Goal: Transaction & Acquisition: Purchase product/service

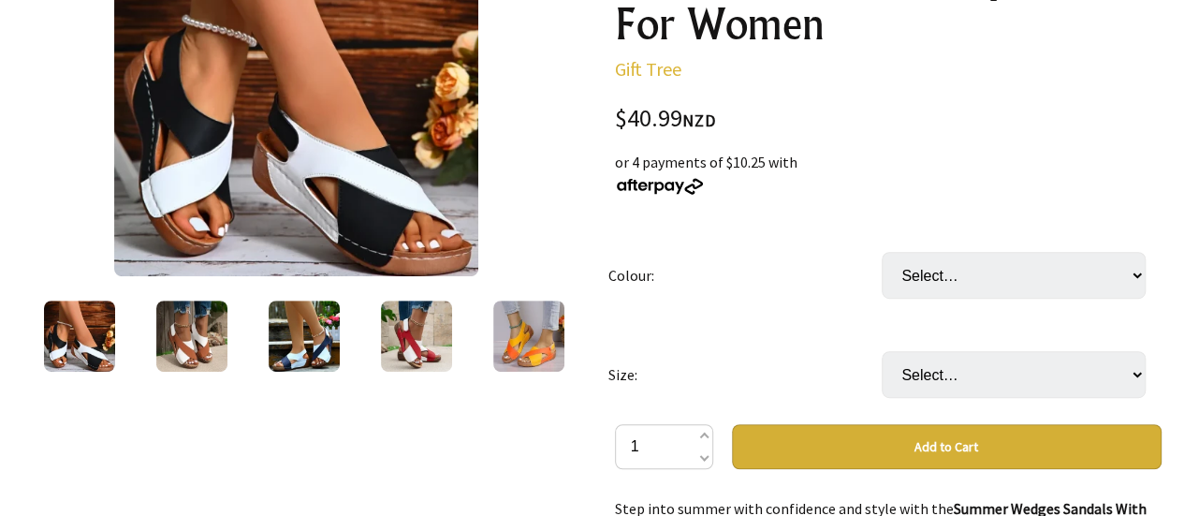
scroll to position [345, 0]
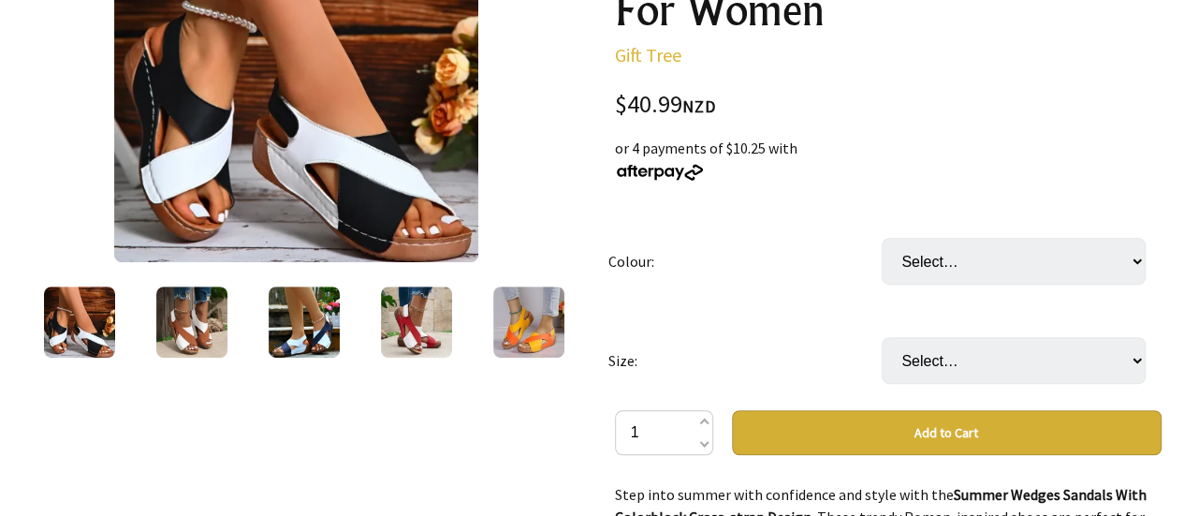
click at [191, 317] on img at bounding box center [191, 321] width 71 height 71
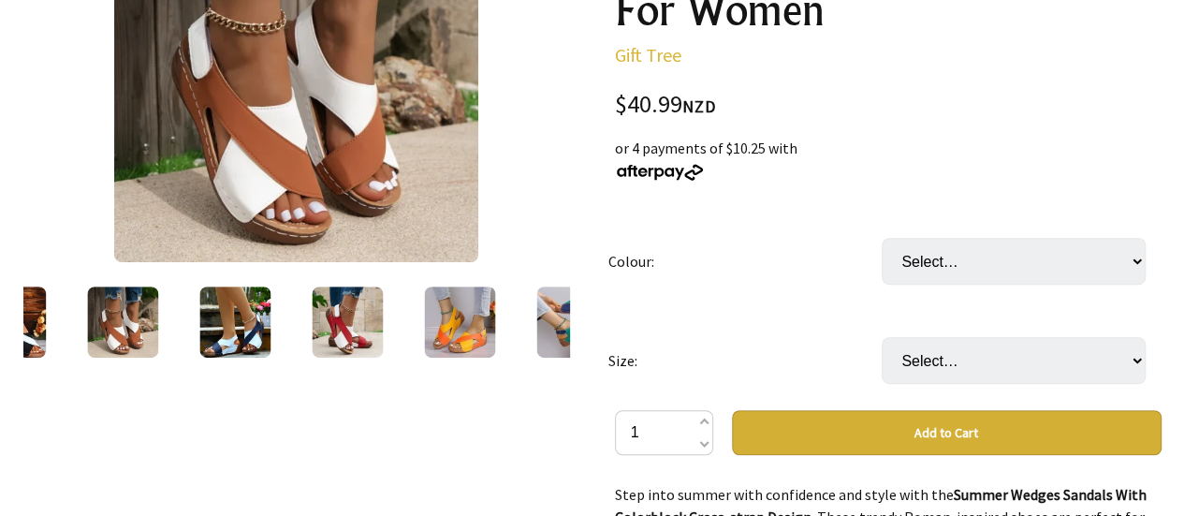
click at [241, 324] on img at bounding box center [234, 321] width 71 height 71
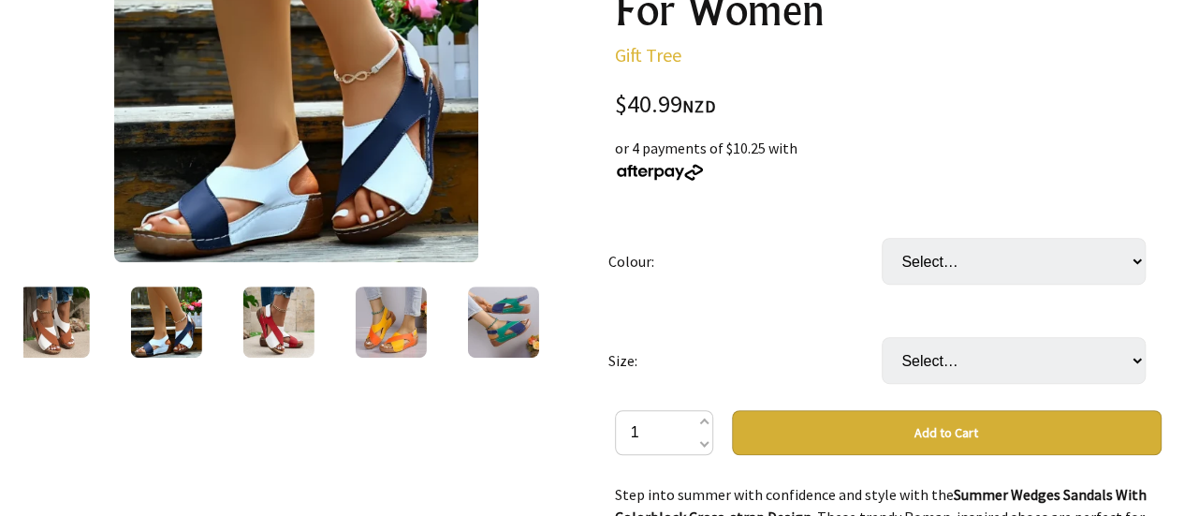
click at [287, 321] on img at bounding box center [277, 321] width 71 height 71
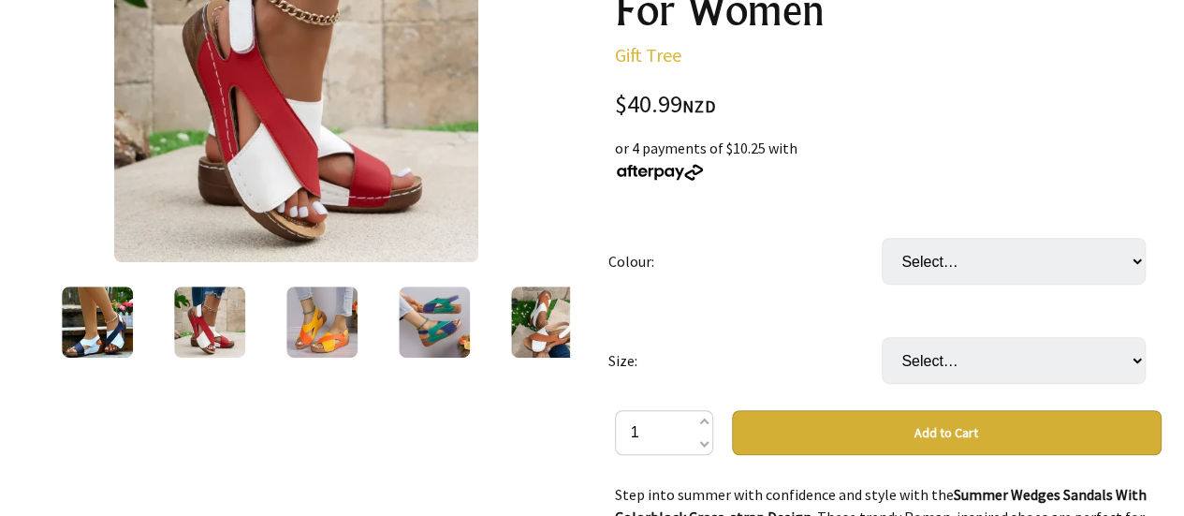
click at [328, 314] on img at bounding box center [321, 321] width 71 height 71
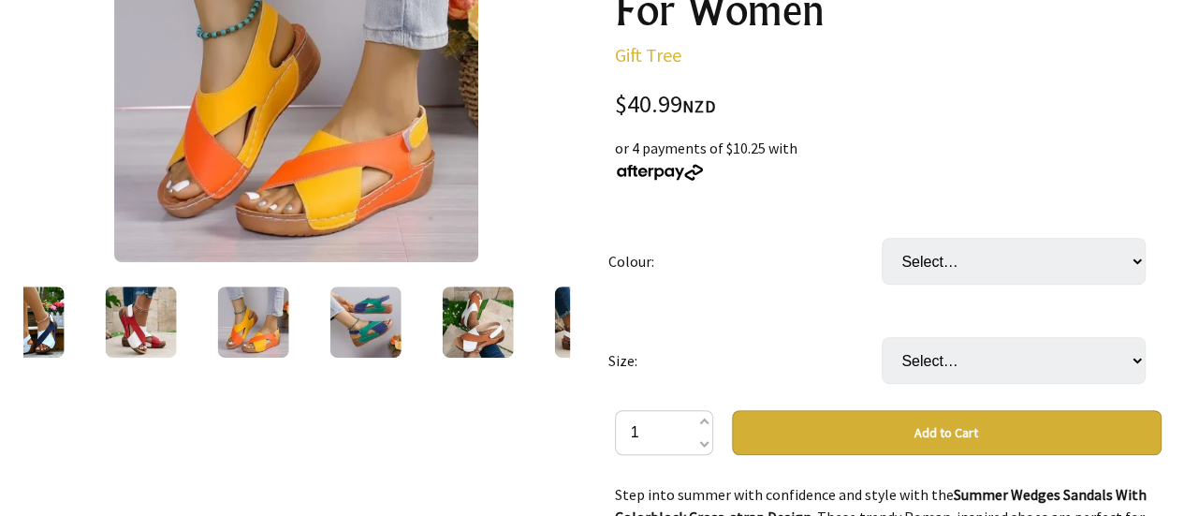
click at [358, 329] on img at bounding box center [364, 321] width 71 height 71
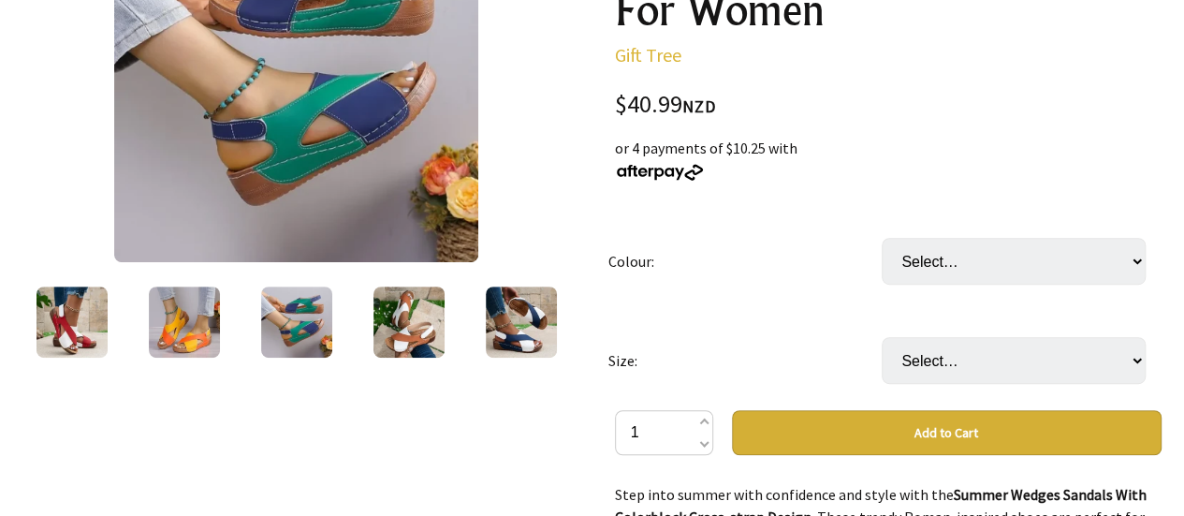
click at [420, 312] on img at bounding box center [408, 321] width 71 height 71
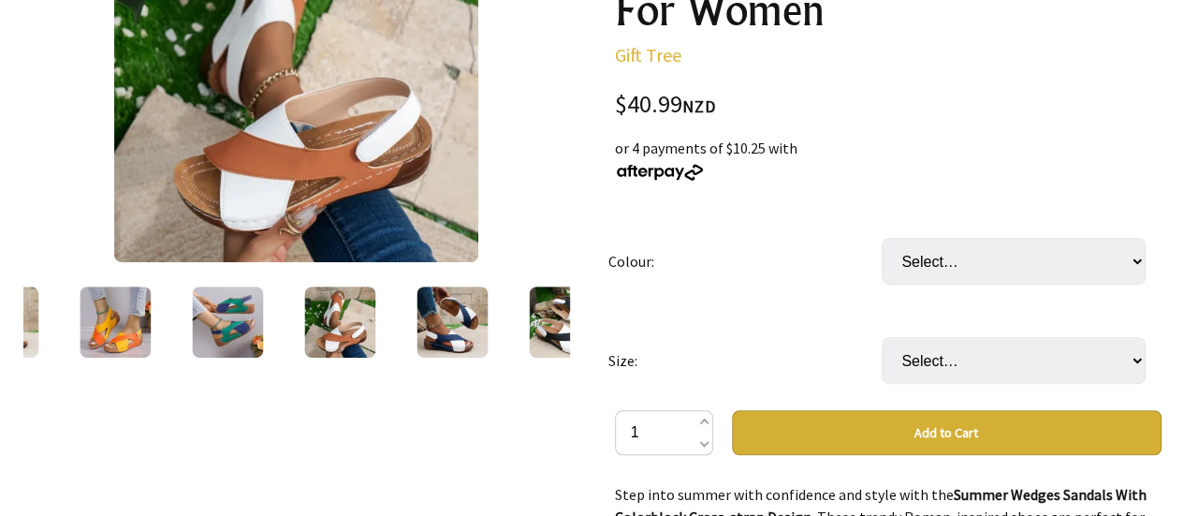
click at [449, 319] on img at bounding box center [452, 321] width 71 height 71
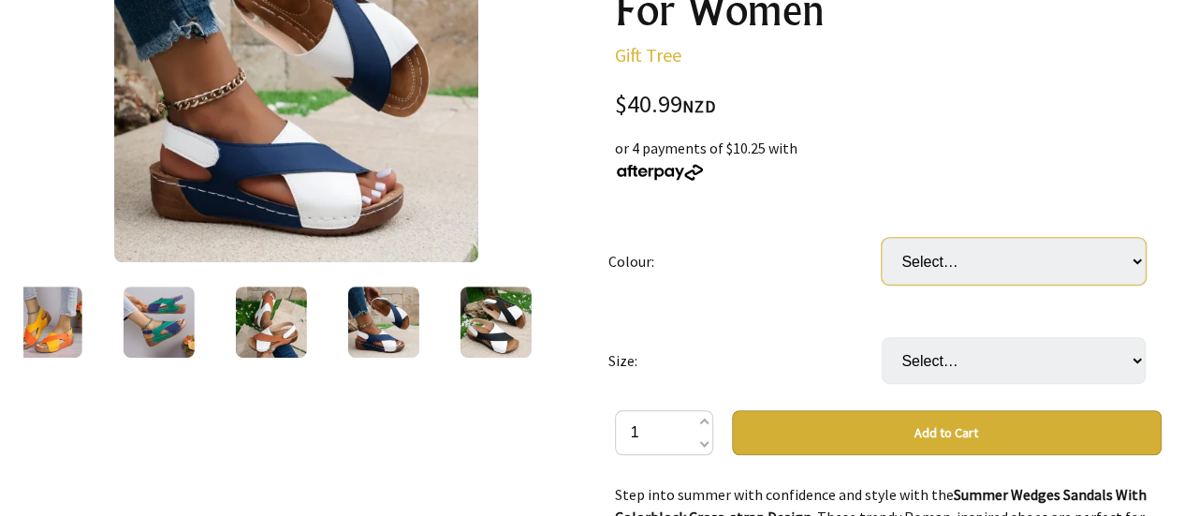
click at [1018, 243] on select "Select… Black Blue Green Blue Brown Red Yellow Orange" at bounding box center [1014, 261] width 264 height 47
select select "Black"
click at [882, 238] on select "Select… Black Blue Green Blue Brown Red Yellow Orange" at bounding box center [1014, 261] width 264 height 47
click at [504, 315] on img at bounding box center [495, 321] width 71 height 71
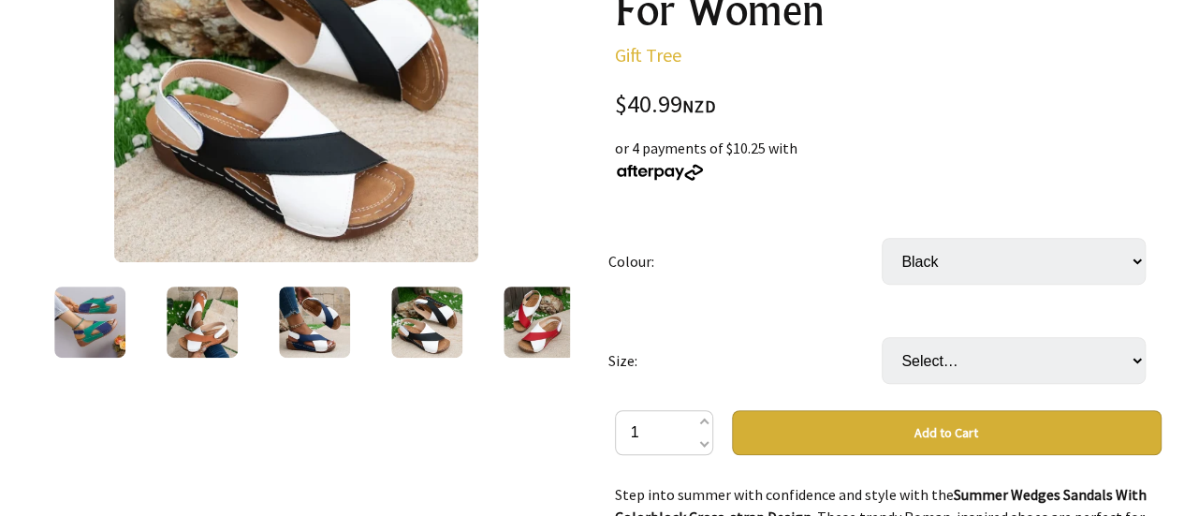
click at [189, 336] on img at bounding box center [202, 321] width 71 height 71
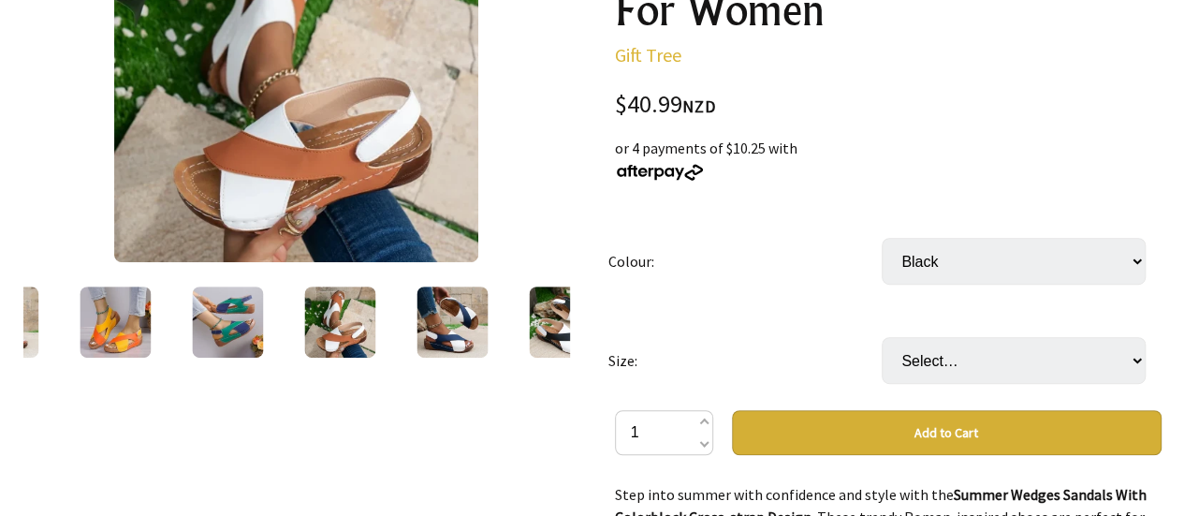
click at [441, 301] on img at bounding box center [452, 321] width 71 height 71
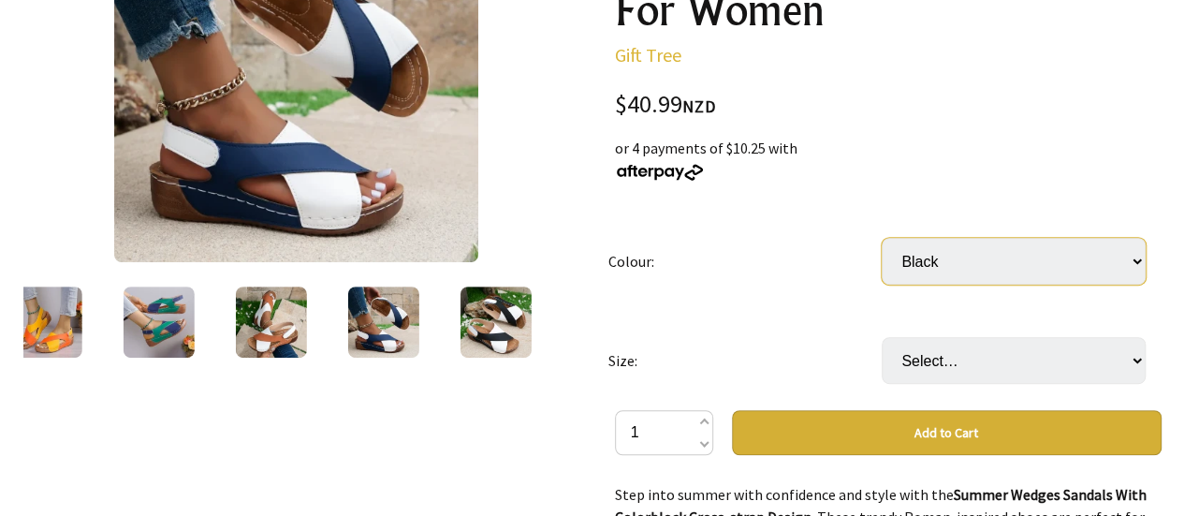
click at [1090, 256] on select "Select… Black Blue Green Blue Brown Red Yellow Orange" at bounding box center [1014, 261] width 264 height 47
select select "Brown"
click at [882, 238] on select "Select… Black Blue Green Blue Brown Red Yellow Orange" at bounding box center [1014, 261] width 264 height 47
click at [987, 368] on select "Select… 36 37 38 39 40 41 42 43" at bounding box center [1014, 360] width 264 height 47
